Goal: Information Seeking & Learning: Learn about a topic

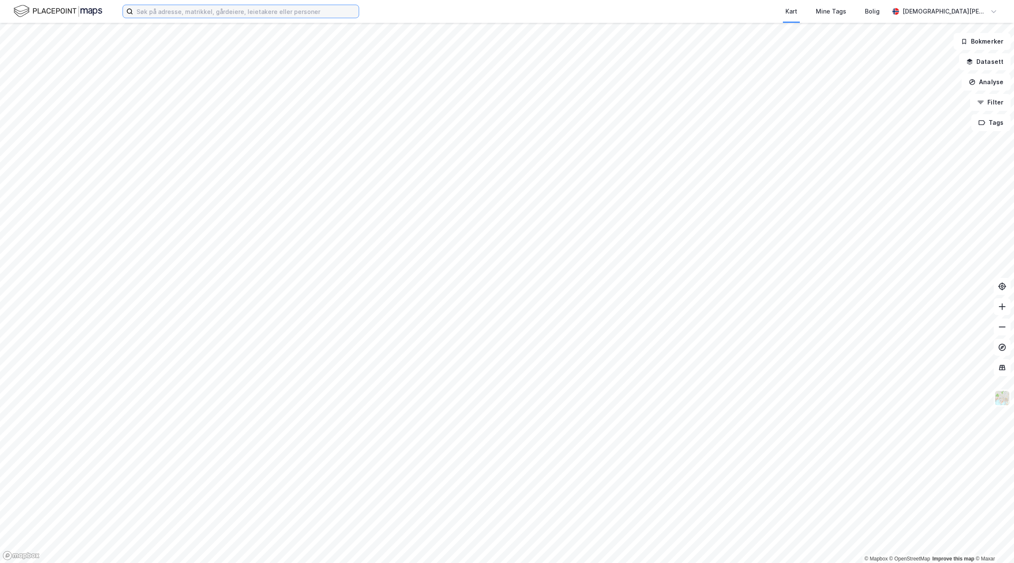
click at [246, 11] on input at bounding box center [246, 11] width 226 height 13
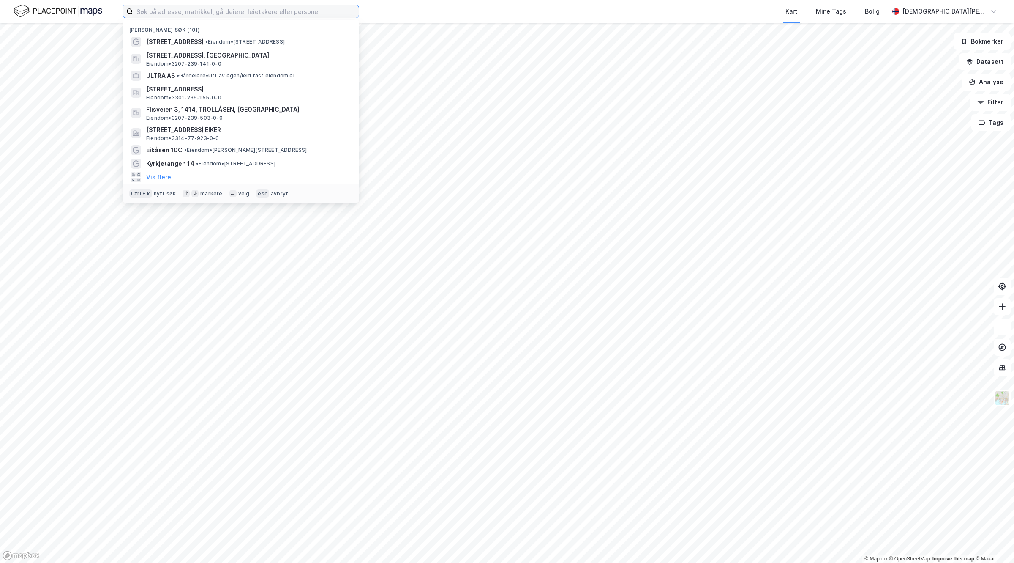
paste input "[URL][DOMAIN_NAME]"
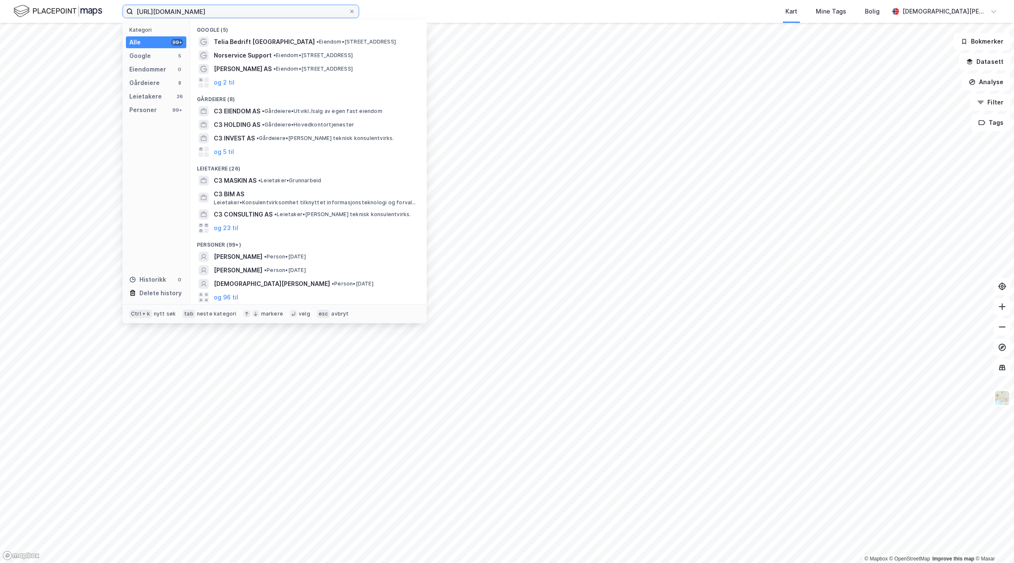
click at [331, 11] on input "[URL][DOMAIN_NAME]" at bounding box center [241, 11] width 216 height 13
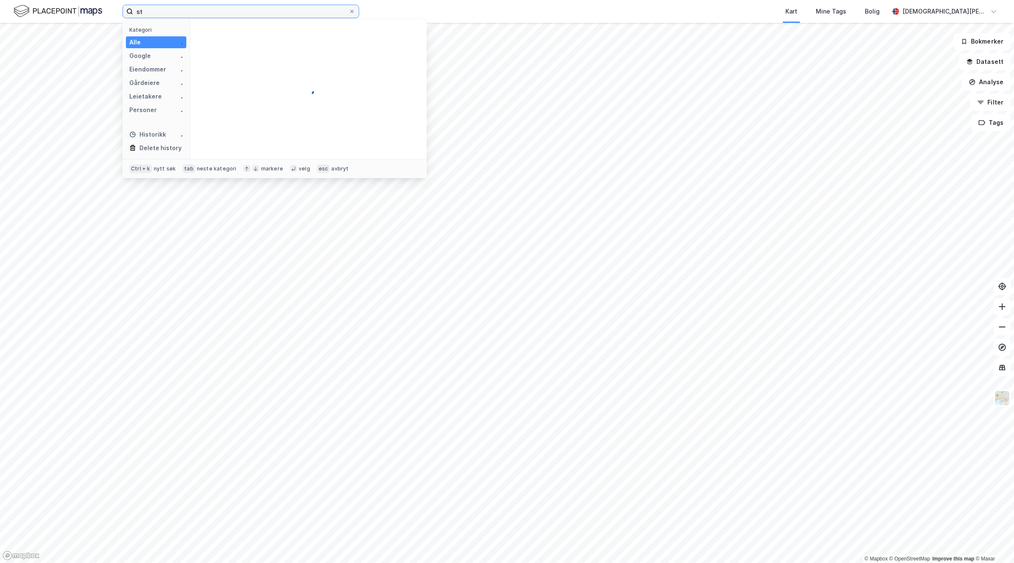
type input "s"
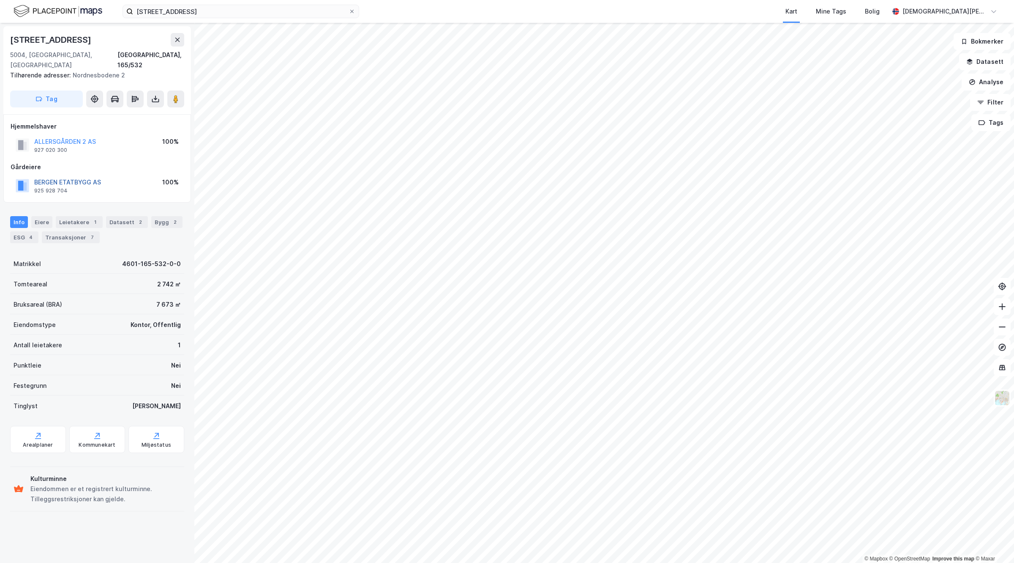
click at [0, 0] on button "BERGEN ETATBYGG AS" at bounding box center [0, 0] width 0 height 0
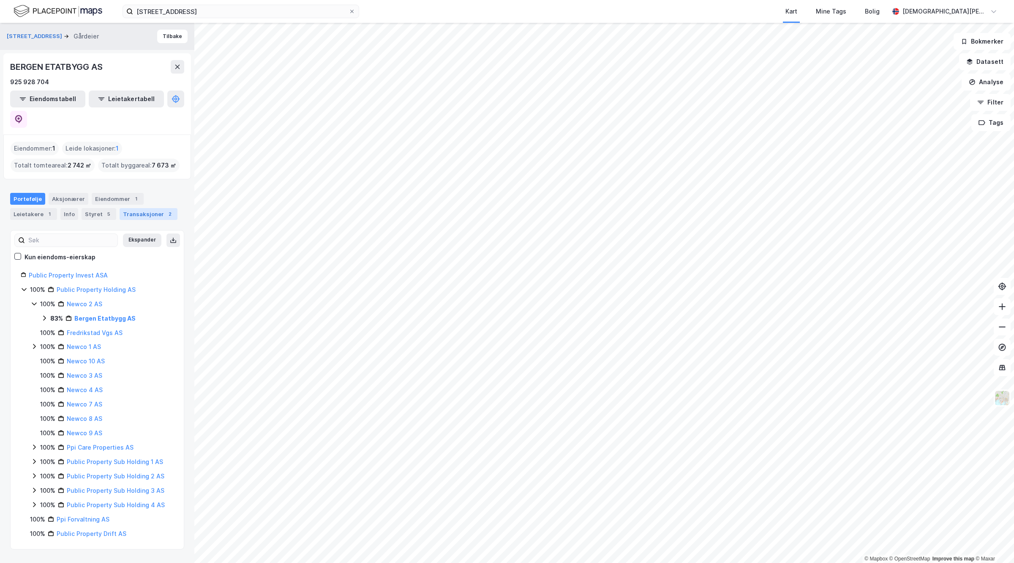
click at [135, 208] on div "Transaksjoner 2" at bounding box center [149, 214] width 58 height 12
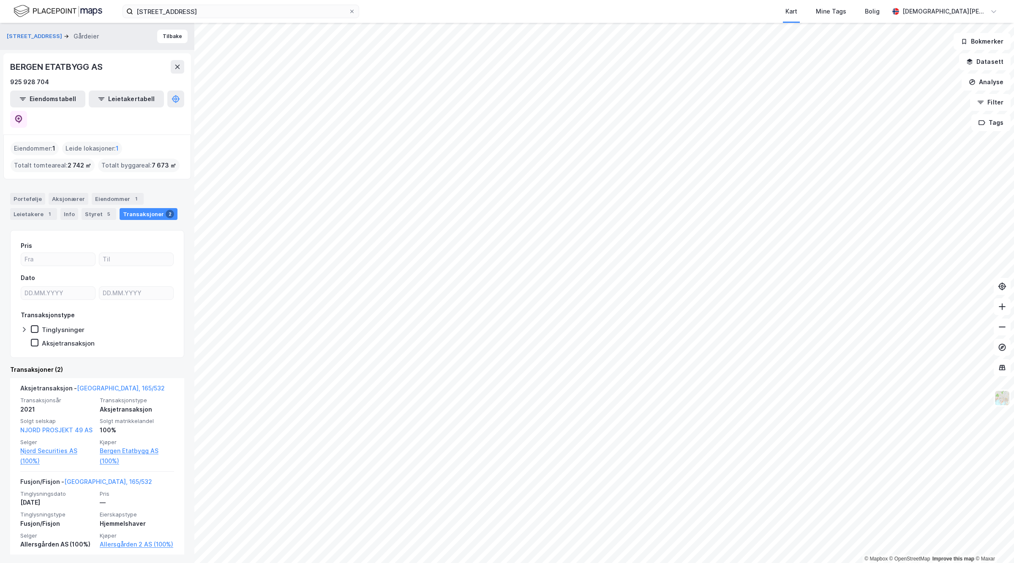
scroll to position [1, 0]
click at [132, 207] on div "Transaksjoner 2" at bounding box center [149, 213] width 58 height 12
click at [24, 39] on button "[STREET_ADDRESS]" at bounding box center [35, 35] width 57 height 8
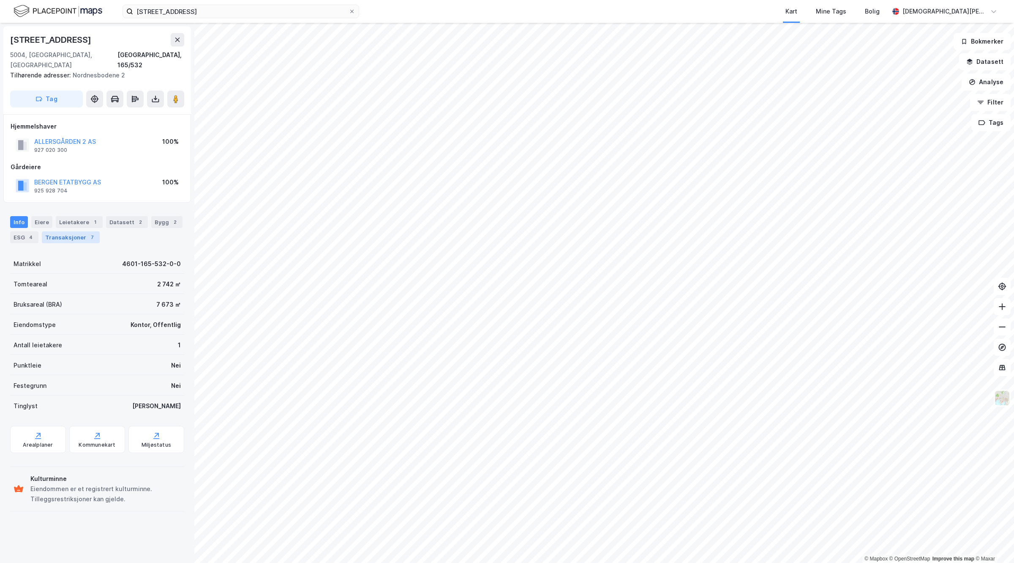
click at [81, 231] on div "Transaksjoner 7" at bounding box center [71, 237] width 58 height 12
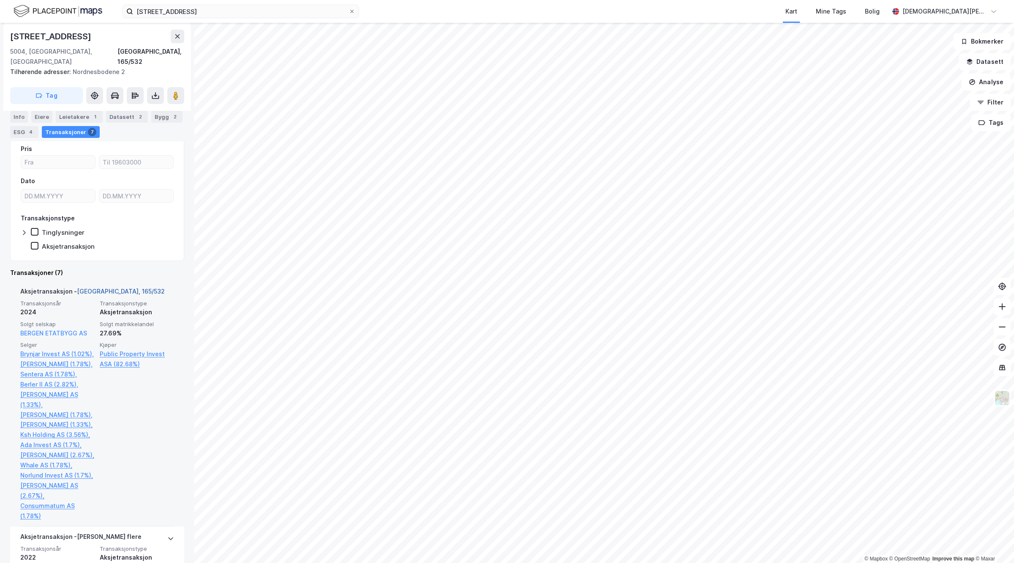
scroll to position [53, 0]
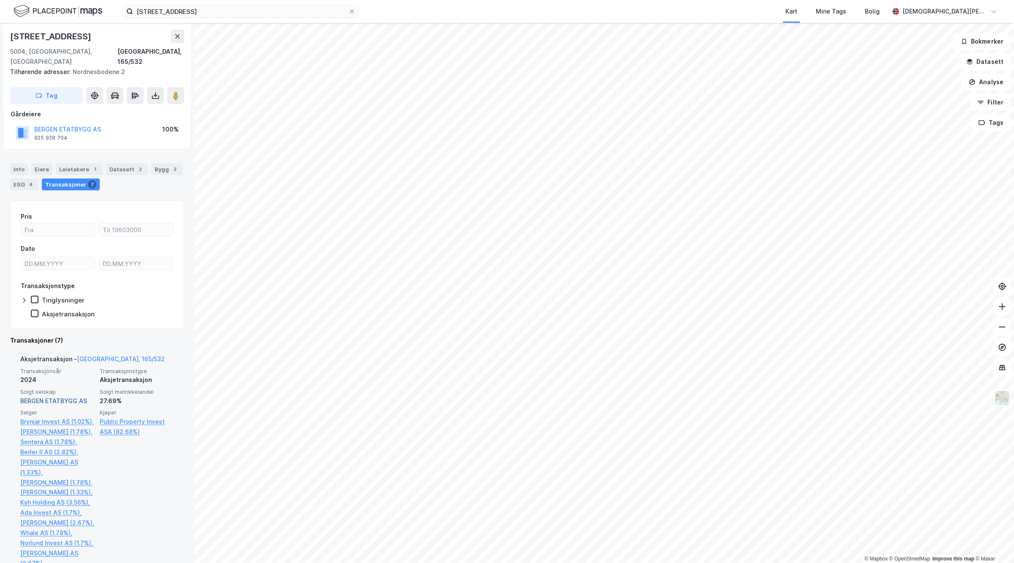
click at [53, 397] on link "BERGEN ETATBYGG AS" at bounding box center [53, 400] width 67 height 7
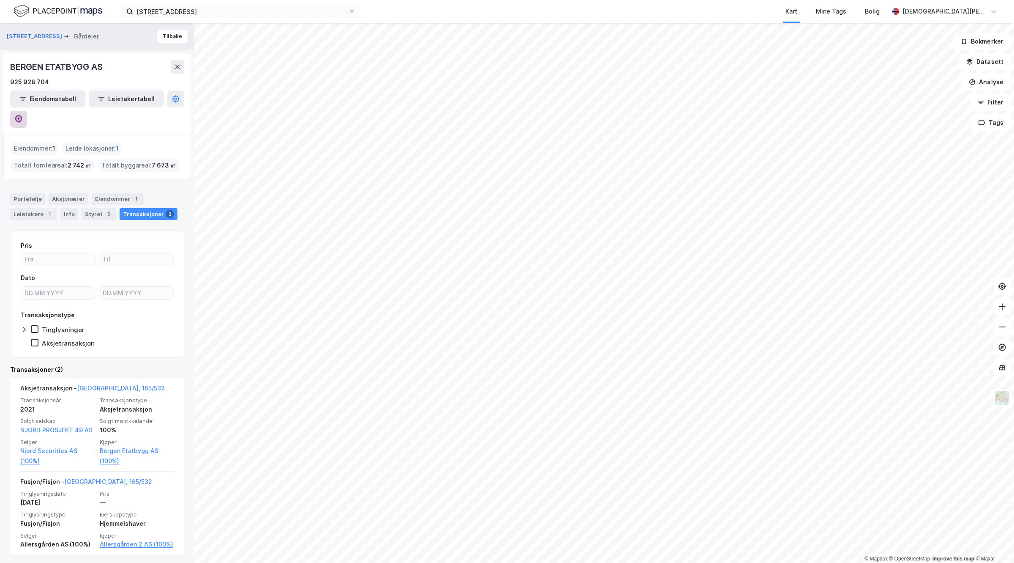
click at [23, 115] on icon at bounding box center [18, 119] width 8 height 8
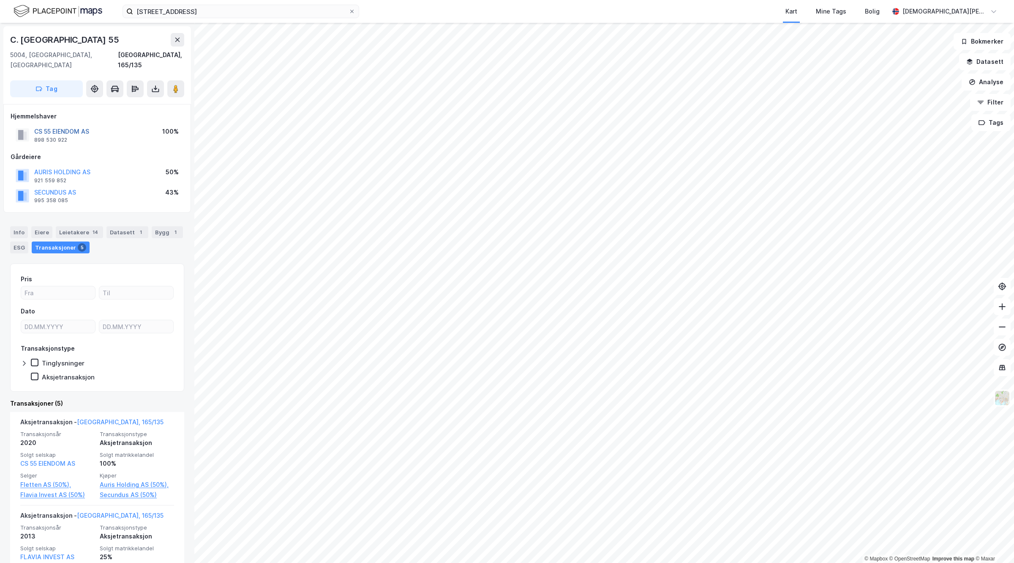
click at [0, 0] on button "CS 55 EIENDOM AS" at bounding box center [0, 0] width 0 height 0
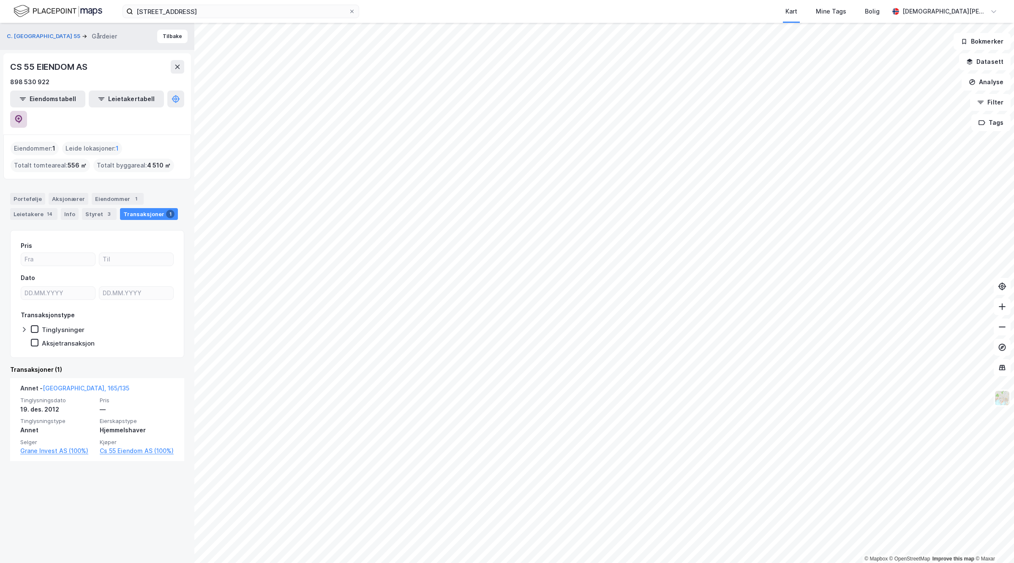
click at [27, 111] on button at bounding box center [18, 119] width 17 height 17
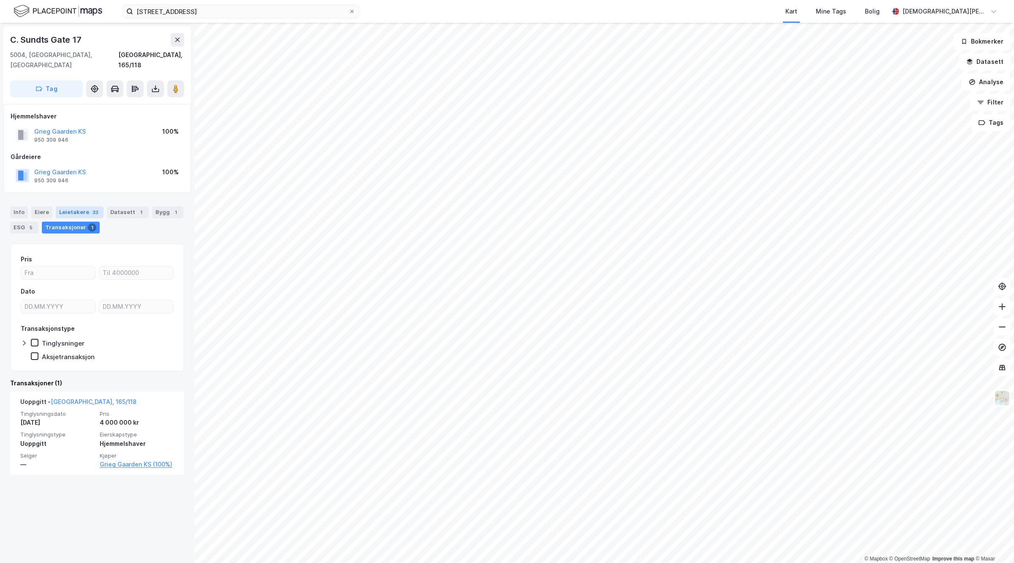
click at [72, 206] on div "Leietakere 33" at bounding box center [80, 212] width 48 height 12
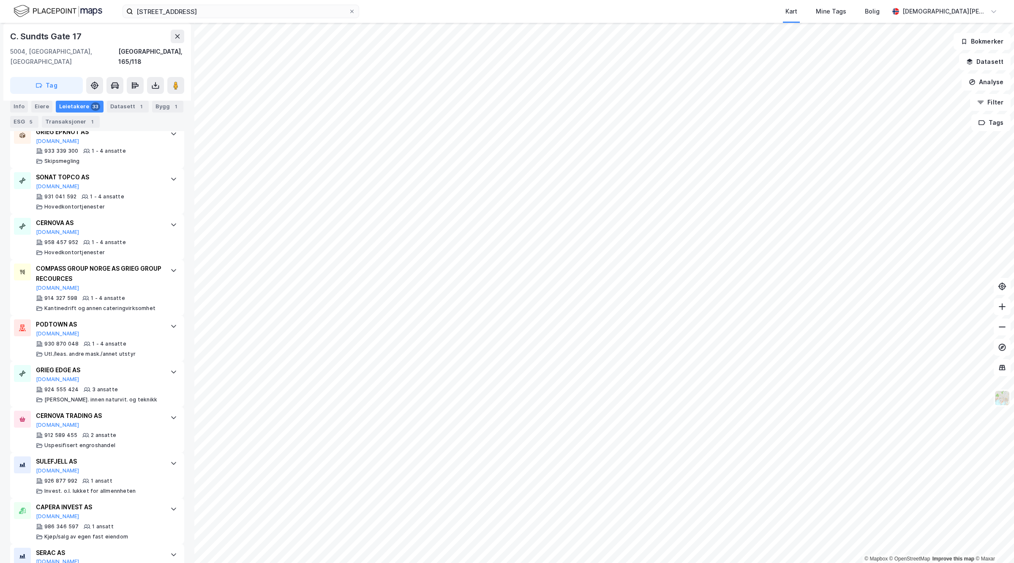
scroll to position [1400, 0]
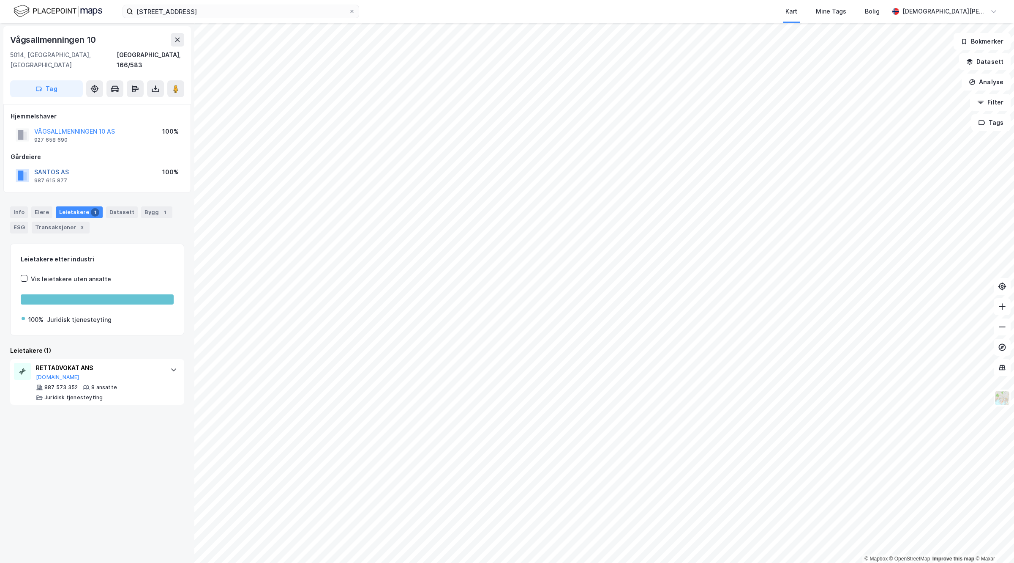
click at [0, 0] on button "SANTOS AS" at bounding box center [0, 0] width 0 height 0
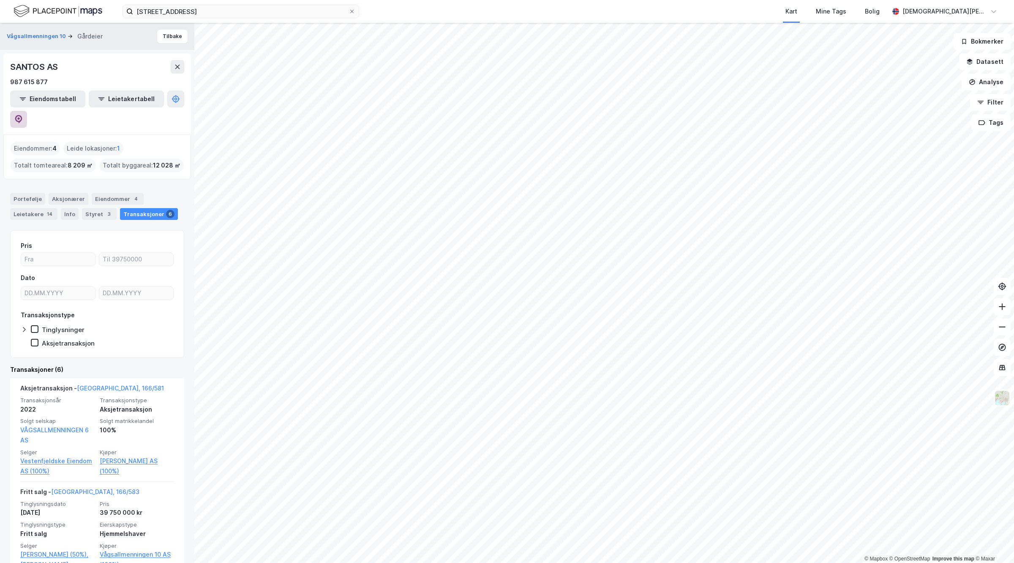
click at [23, 115] on icon at bounding box center [18, 119] width 8 height 8
drag, startPoint x: 246, startPoint y: 2, endPoint x: 68, endPoint y: 3, distance: 178.4
click at [68, 3] on div "strandgaten 229 Kart Mine Tags Bolig [PERSON_NAME]" at bounding box center [507, 11] width 1014 height 23
click at [218, 7] on input "[STREET_ADDRESS]" at bounding box center [241, 11] width 216 height 13
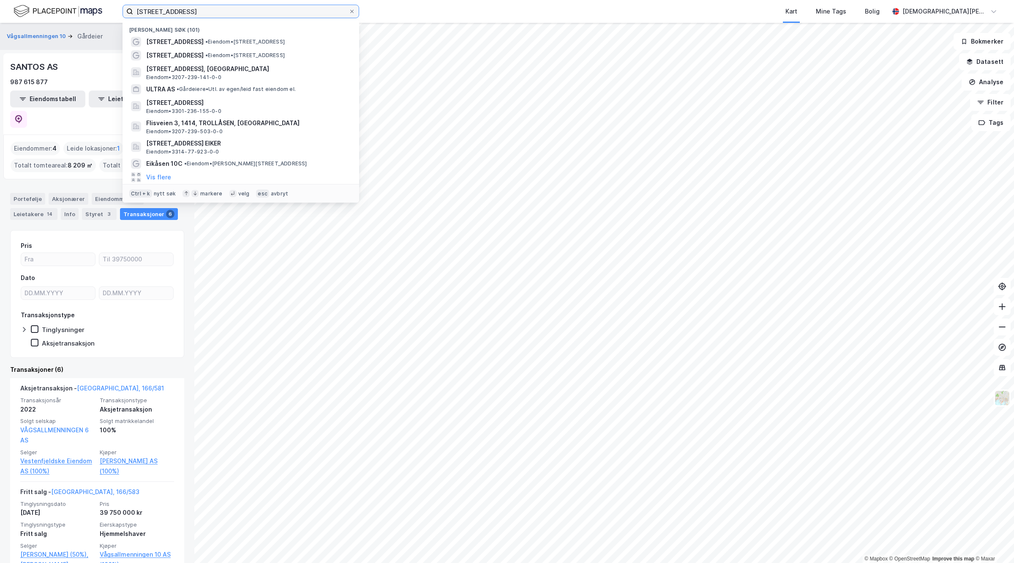
click at [218, 7] on input "[STREET_ADDRESS]" at bounding box center [241, 11] width 216 height 13
paste input "[STREET_ADDRESS]"
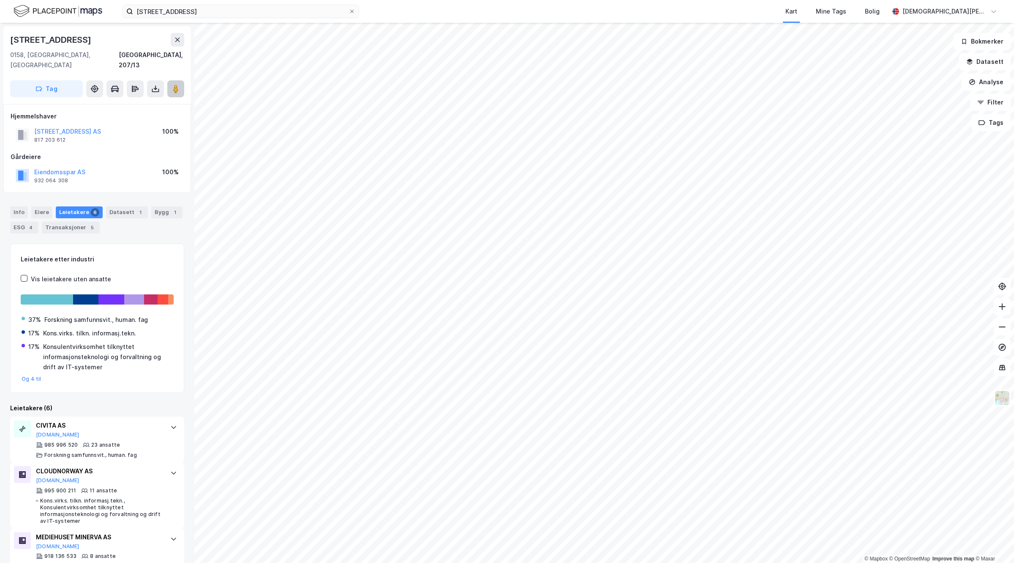
click at [177, 83] on button at bounding box center [175, 88] width 17 height 17
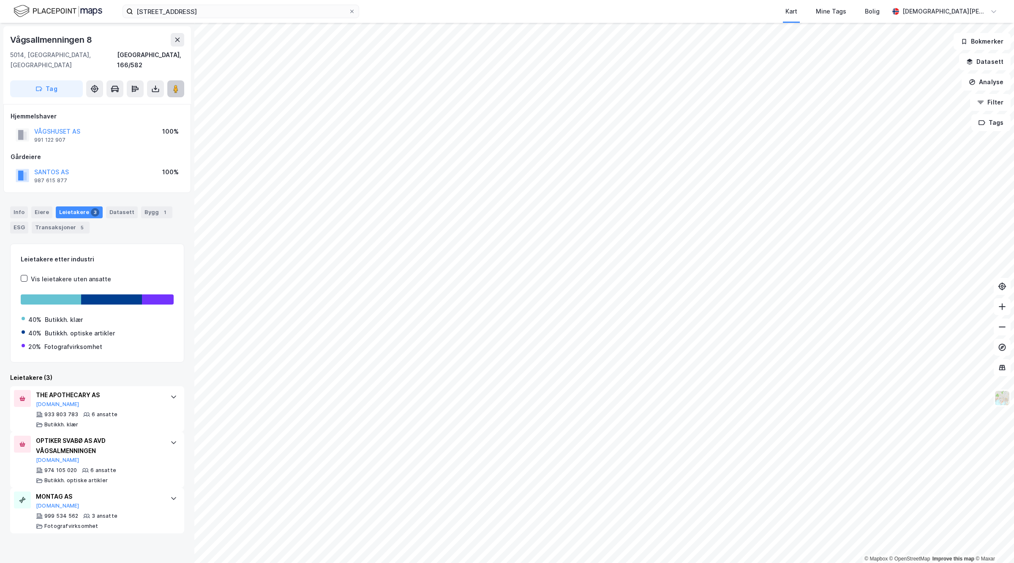
click at [178, 83] on button at bounding box center [175, 88] width 17 height 17
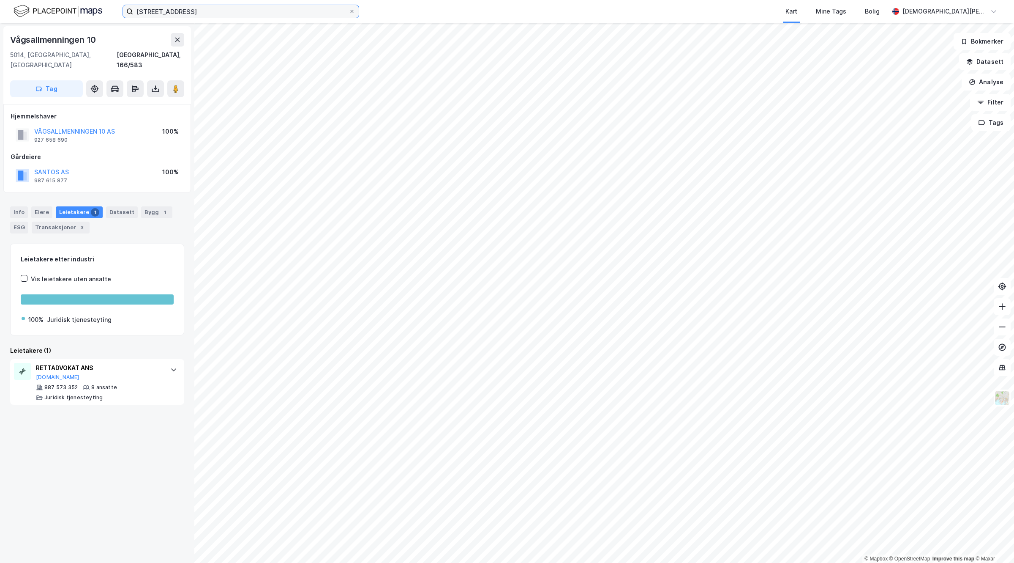
click at [239, 14] on input "[STREET_ADDRESS]" at bounding box center [241, 11] width 216 height 13
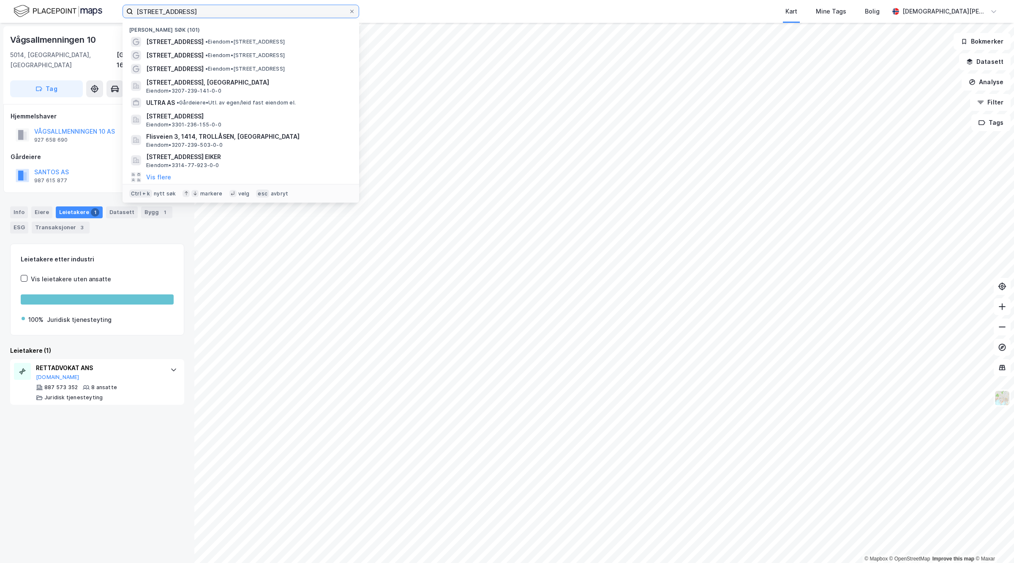
drag, startPoint x: 239, startPoint y: 14, endPoint x: 30, endPoint y: -27, distance: 212.3
click at [30, 0] on html "[STREET_ADDRESS] Nylige søk (101) [STREET_ADDRESS] • Eiendom • [STREET_ADDRESS]…" at bounding box center [507, 281] width 1014 height 563
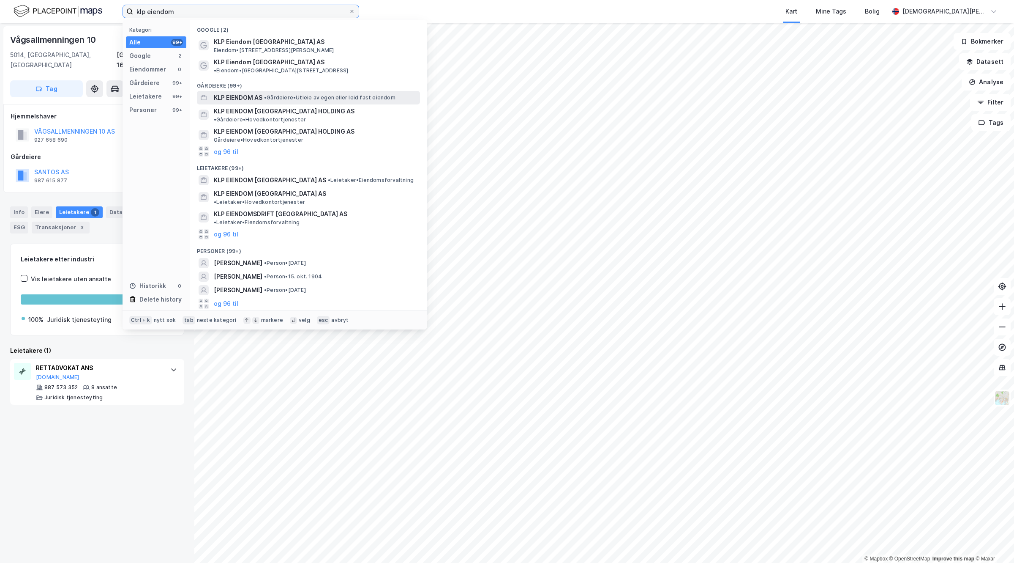
type input "klp eiendom"
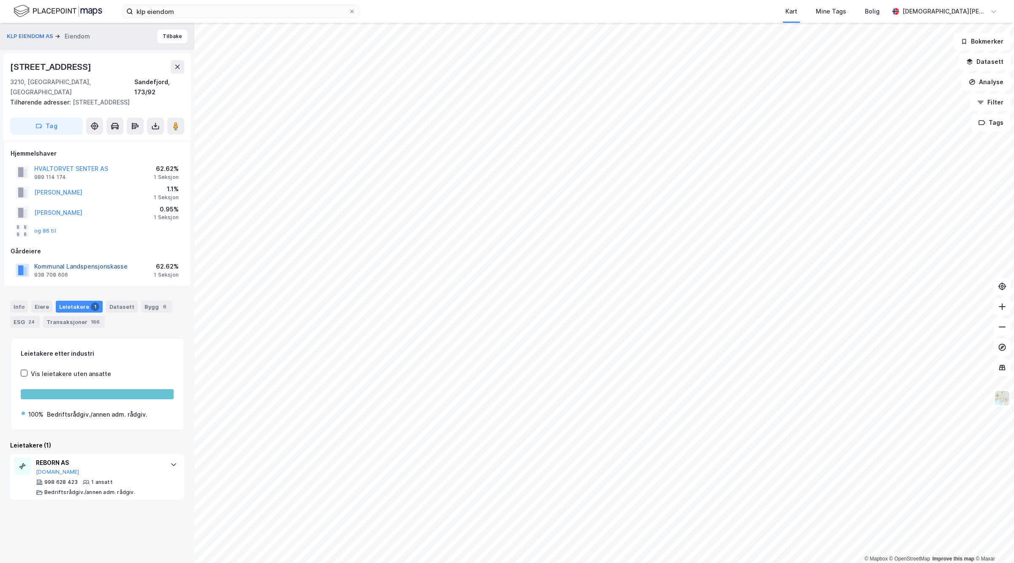
click at [0, 0] on button "Kommunal Landspensjonskasse" at bounding box center [0, 0] width 0 height 0
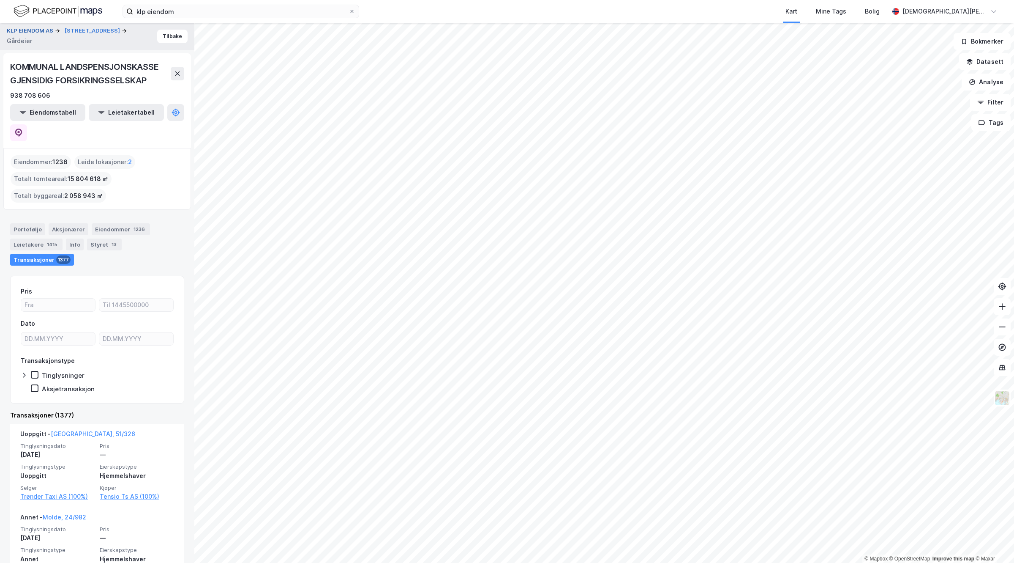
click at [33, 35] on button "KLP EIENDOM AS" at bounding box center [31, 31] width 48 height 8
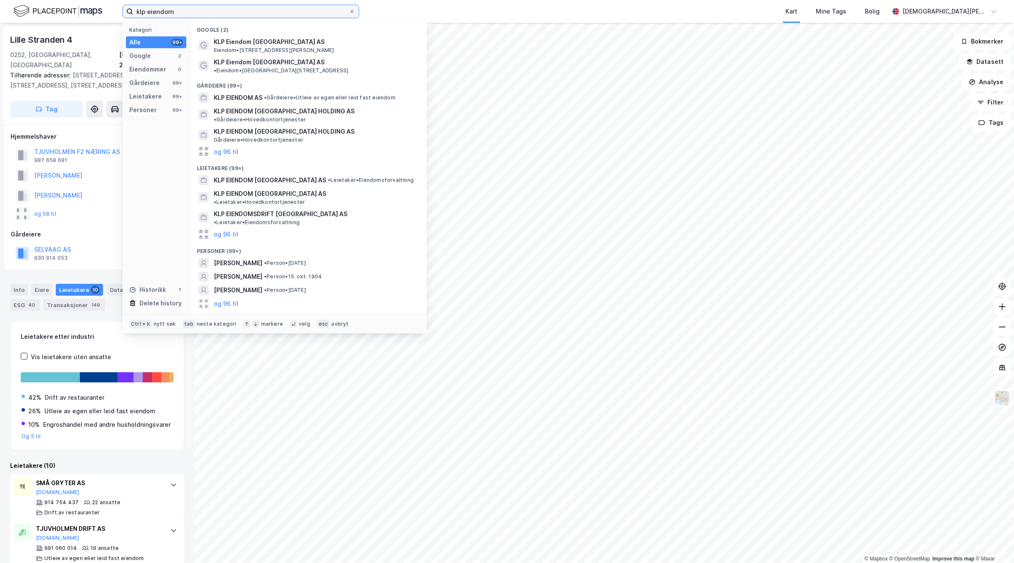
click at [233, 14] on input "klp eiendom" at bounding box center [241, 11] width 216 height 13
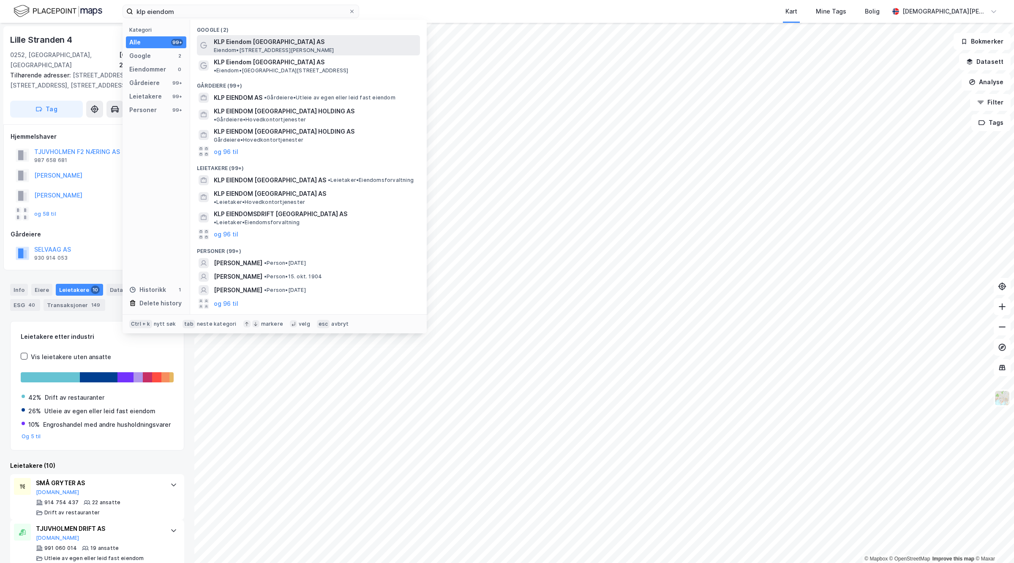
click at [231, 46] on span "KLP Eiendom [GEOGRAPHIC_DATA] AS" at bounding box center [315, 42] width 203 height 10
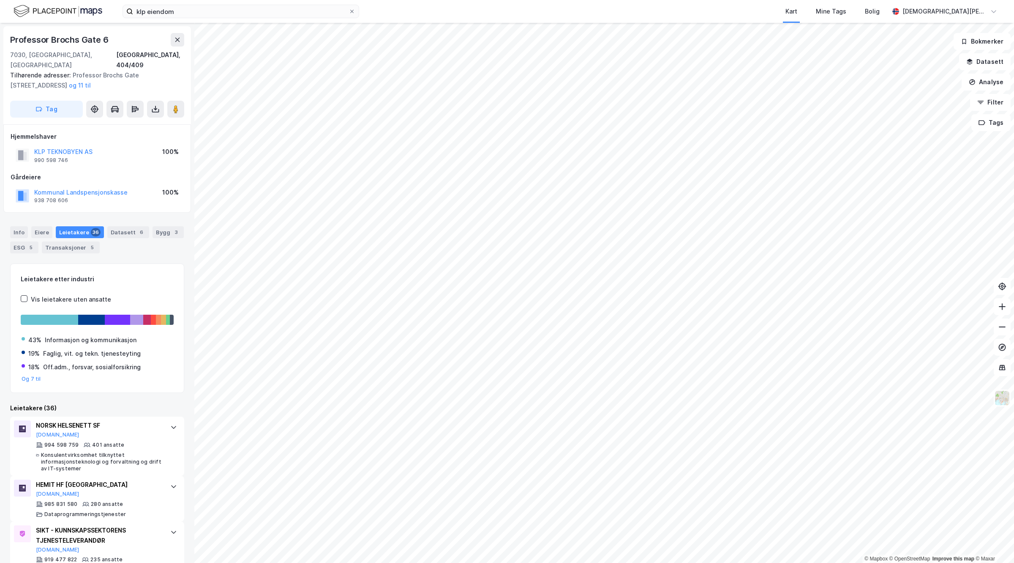
click at [88, 187] on div "Kommunal Landspensjonskasse" at bounding box center [80, 192] width 93 height 10
click at [0, 0] on button "Kommunal Landspensjonskasse" at bounding box center [0, 0] width 0 height 0
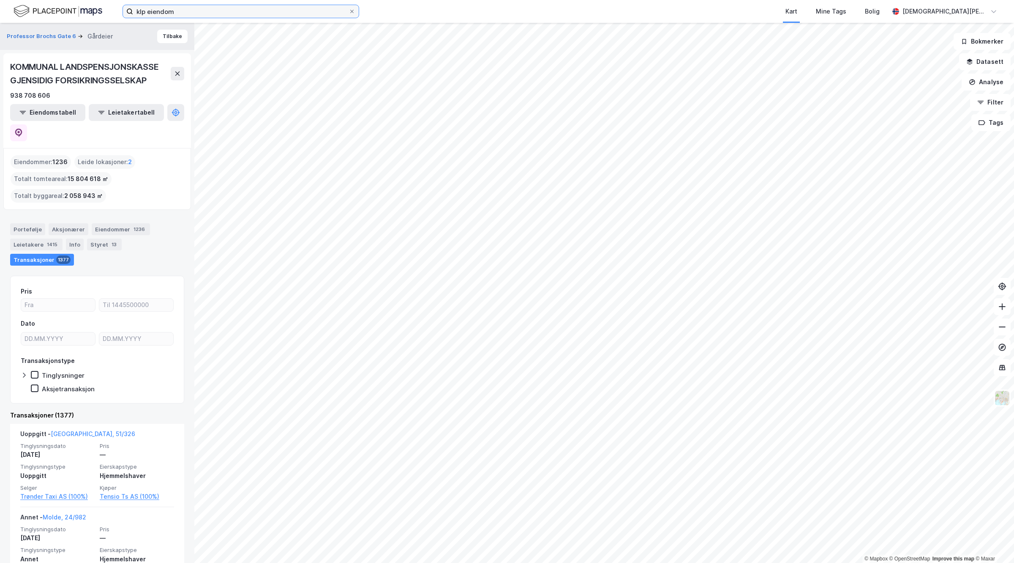
click at [189, 9] on input "klp eiendom" at bounding box center [241, 11] width 216 height 13
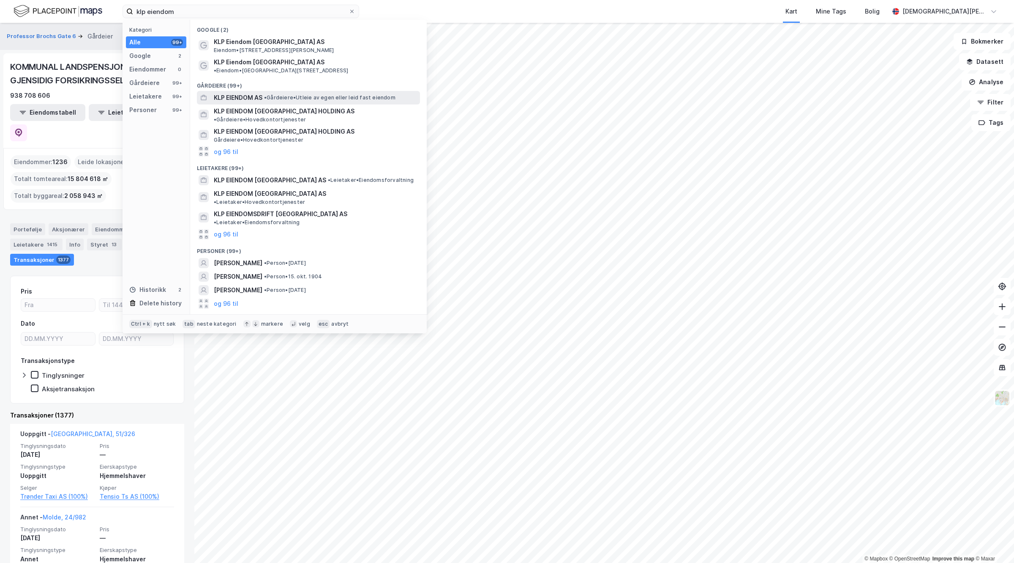
click at [299, 94] on span "• Gårdeiere • Utleie av egen eller leid fast eiendom" at bounding box center [329, 97] width 131 height 7
